Goal: Task Accomplishment & Management: Manage account settings

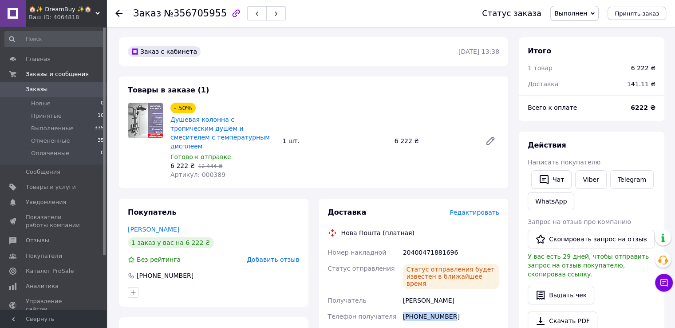
click at [86, 90] on span "0" at bounding box center [94, 89] width 24 height 8
click at [55, 89] on span "Заказы" at bounding box center [54, 89] width 56 height 8
click at [37, 93] on link "Заказы 0" at bounding box center [54, 89] width 109 height 15
click at [37, 91] on span "Заказы" at bounding box center [37, 89] width 22 height 8
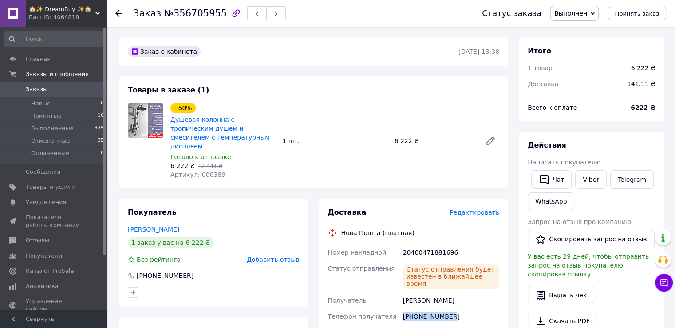
click at [37, 91] on span "Заказы" at bounding box center [37, 89] width 22 height 8
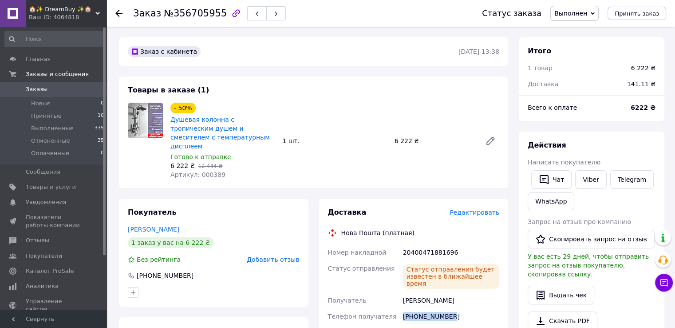
click at [37, 91] on span "Заказы" at bounding box center [37, 89] width 22 height 8
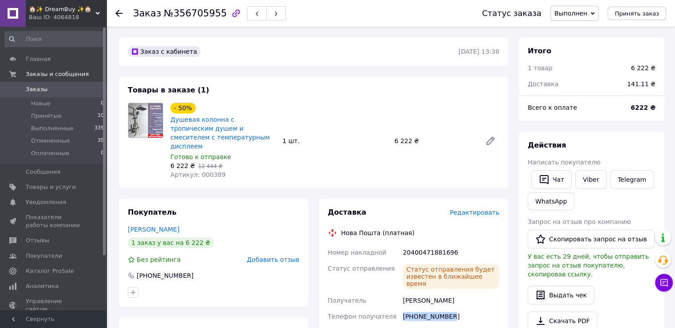
click at [37, 91] on span "Заказы" at bounding box center [37, 89] width 22 height 8
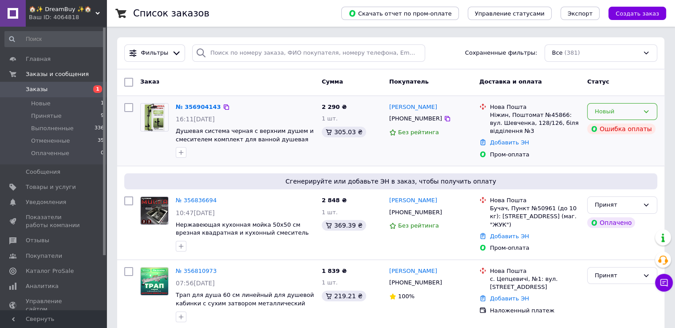
click at [634, 113] on div "Новый" at bounding box center [617, 111] width 44 height 9
click at [615, 131] on li "Принят" at bounding box center [622, 130] width 69 height 16
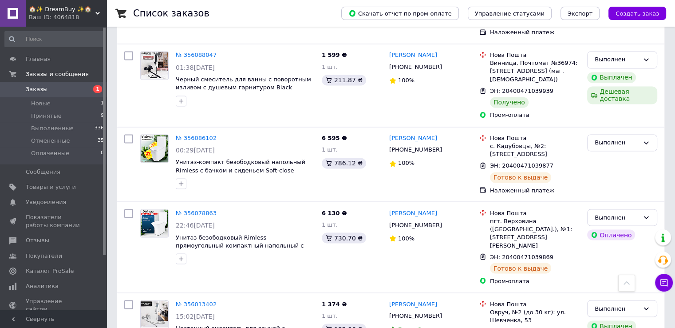
scroll to position [1509, 0]
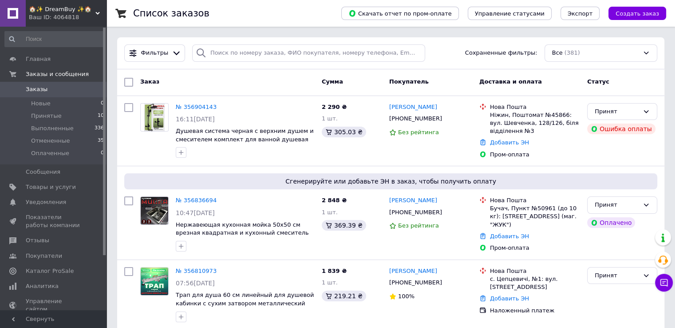
click at [61, 89] on span "Заказы" at bounding box center [54, 89] width 56 height 8
